Goal: Information Seeking & Learning: Learn about a topic

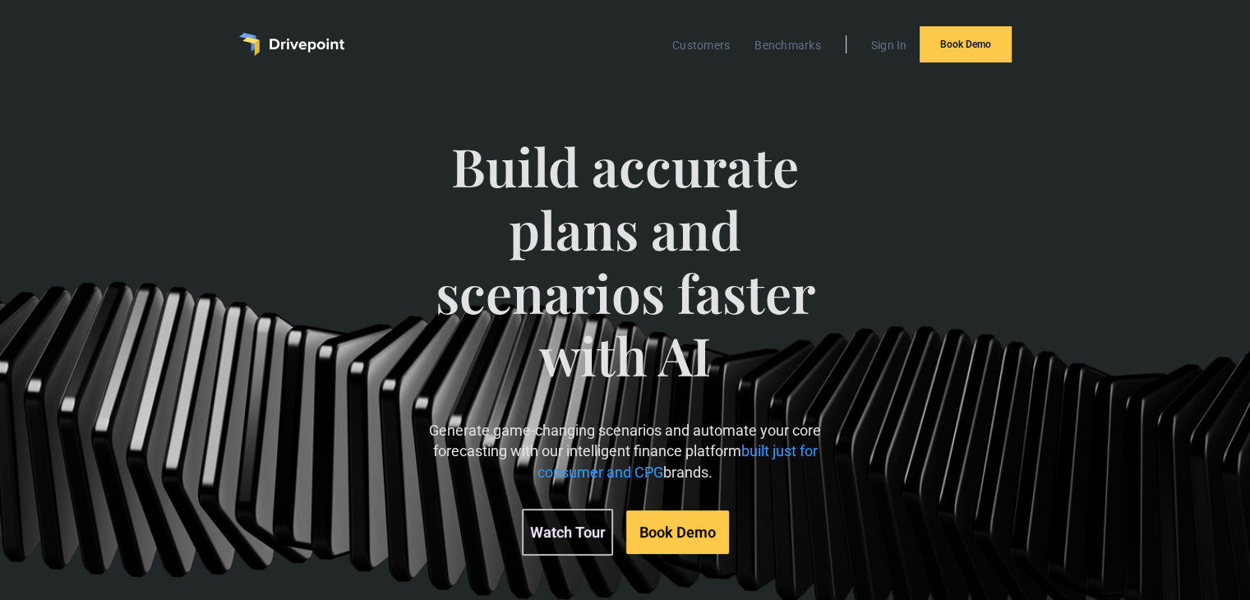
click at [579, 535] on link "Watch Tour" at bounding box center [567, 532] width 91 height 47
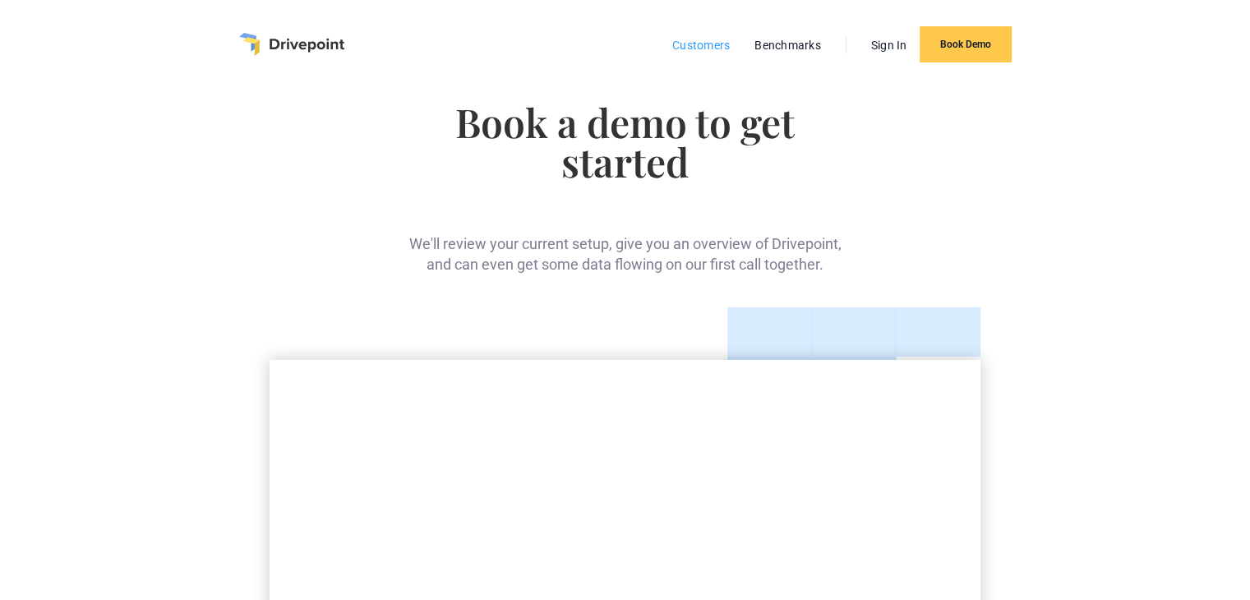
click at [681, 47] on link "Customers" at bounding box center [701, 45] width 74 height 21
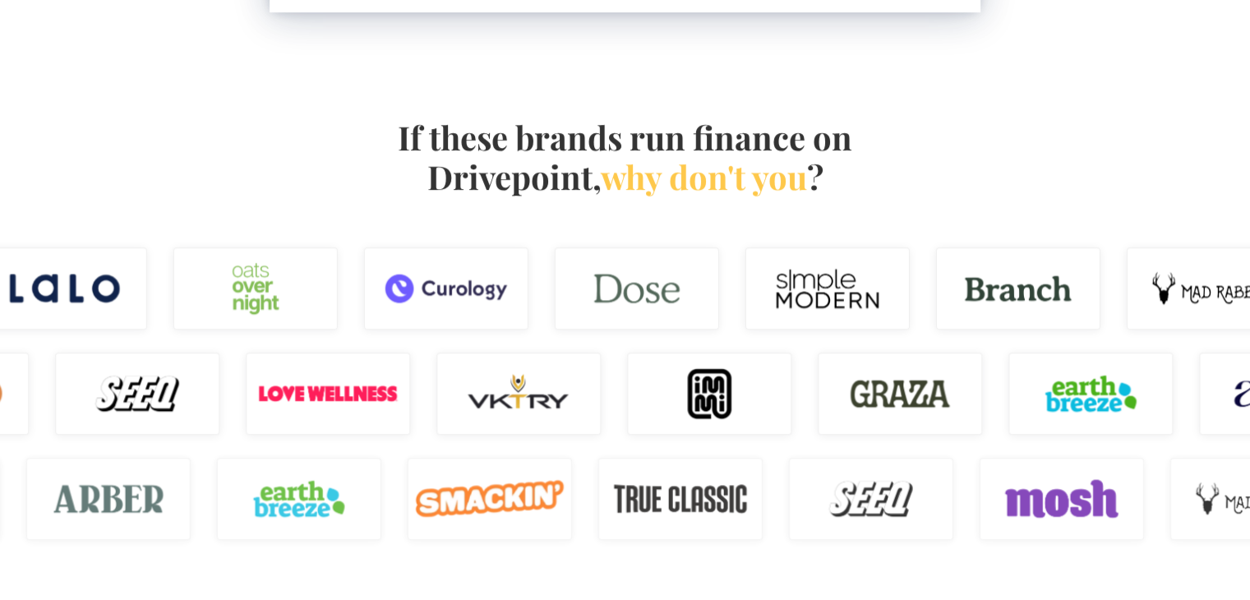
scroll to position [1144, 0]
